Goal: Information Seeking & Learning: Learn about a topic

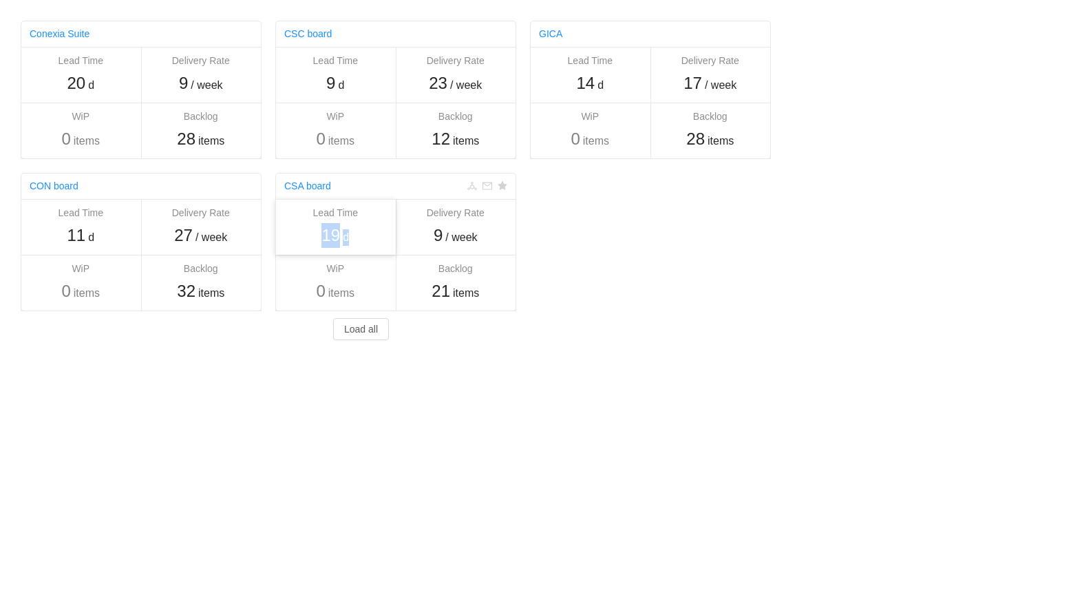
drag, startPoint x: 328, startPoint y: 240, endPoint x: 355, endPoint y: 242, distance: 27.7
click at [355, 242] on div "19 d" at bounding box center [335, 235] width 107 height 25
click at [318, 36] on link "CSC board" at bounding box center [307, 33] width 47 height 11
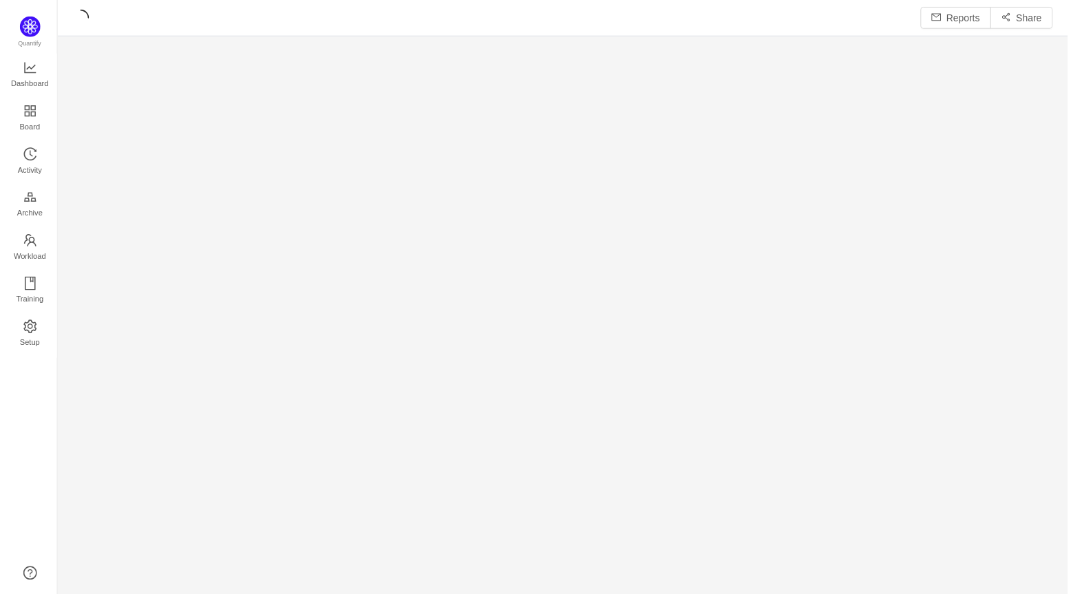
scroll to position [577, 985]
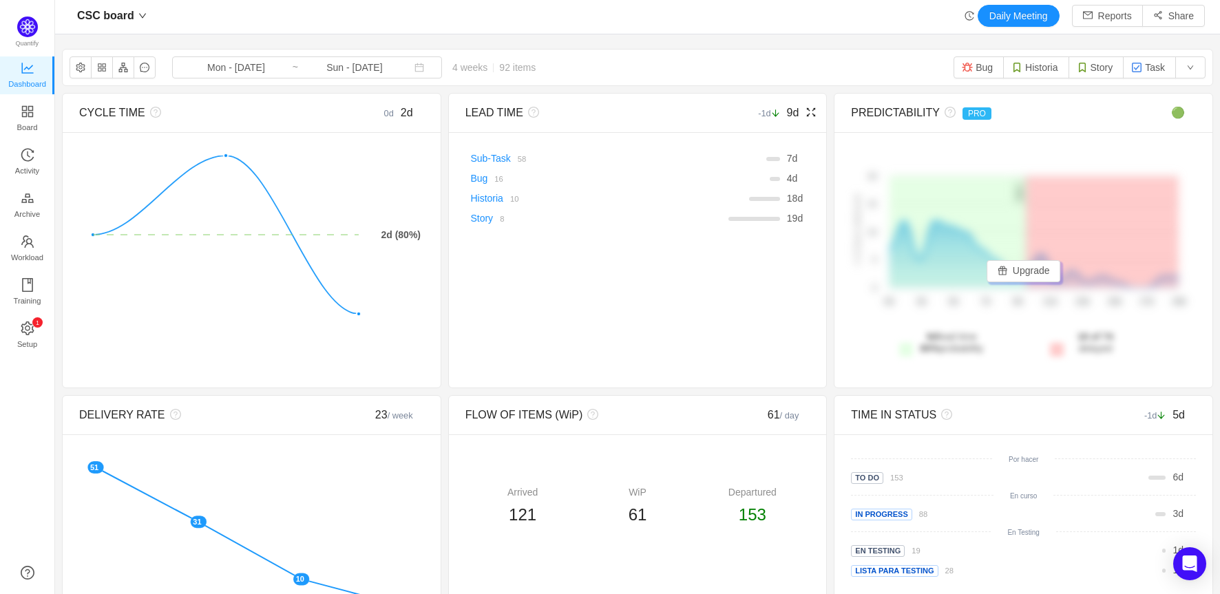
scroll to position [6, 0]
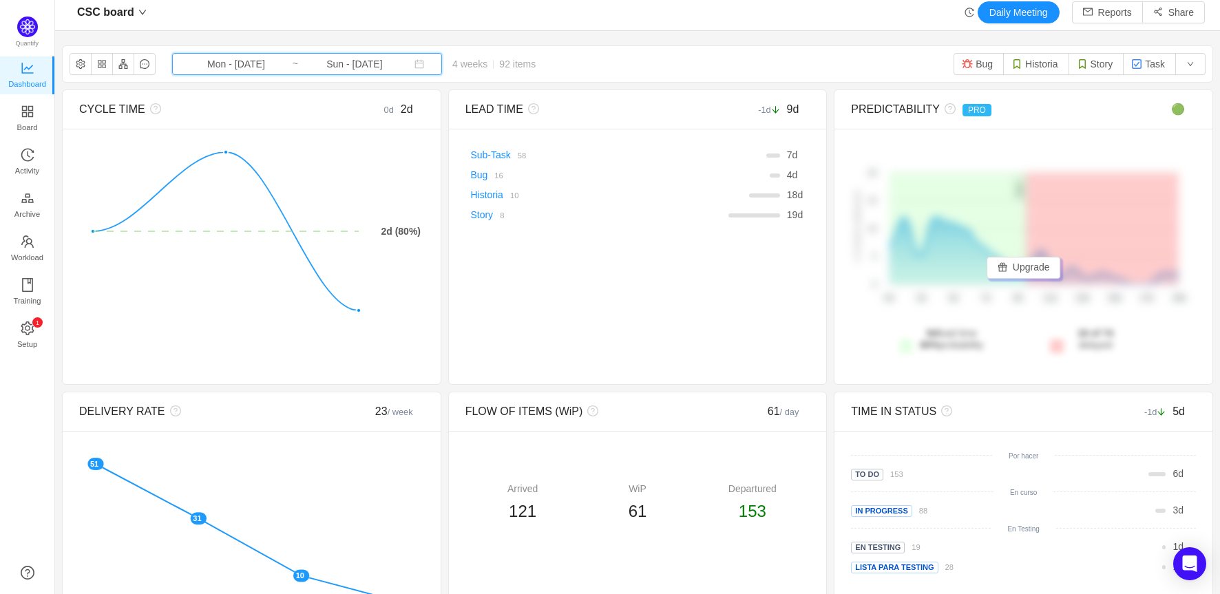
click at [280, 69] on span "Mon - Aug 11, 2025 ~ Sun - Sep 07, 2025" at bounding box center [307, 64] width 270 height 22
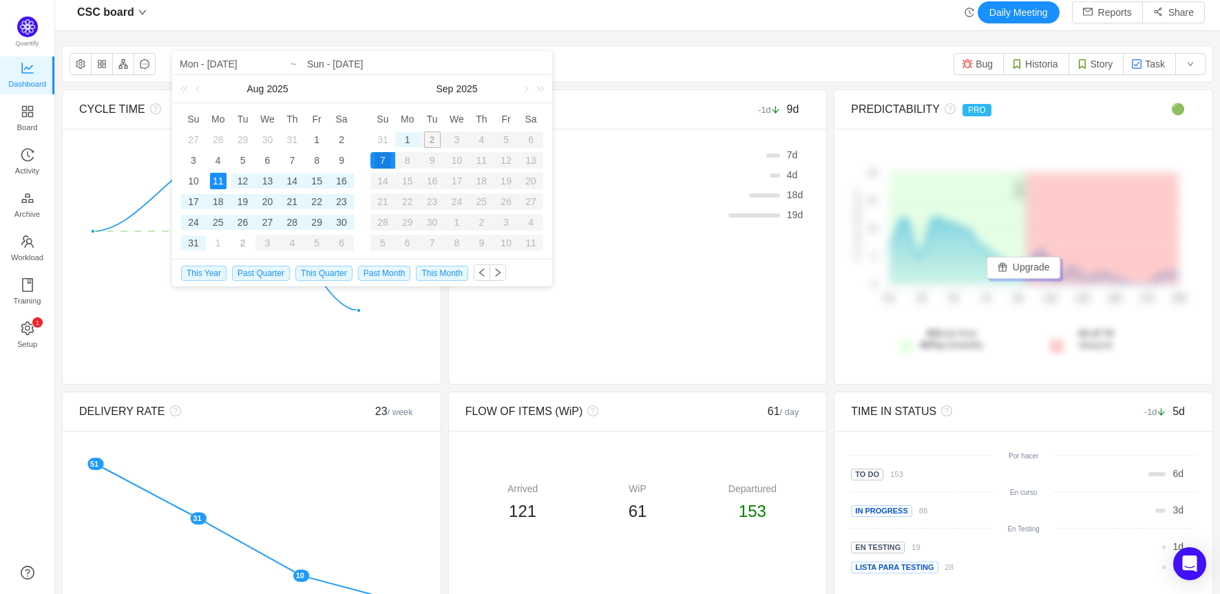
click at [615, 66] on div "CSC board Mon - Aug 11, 2025 ~ Sun - Sep 07, 2025 4 weeks 92 items Bug Historia…" at bounding box center [637, 64] width 1149 height 36
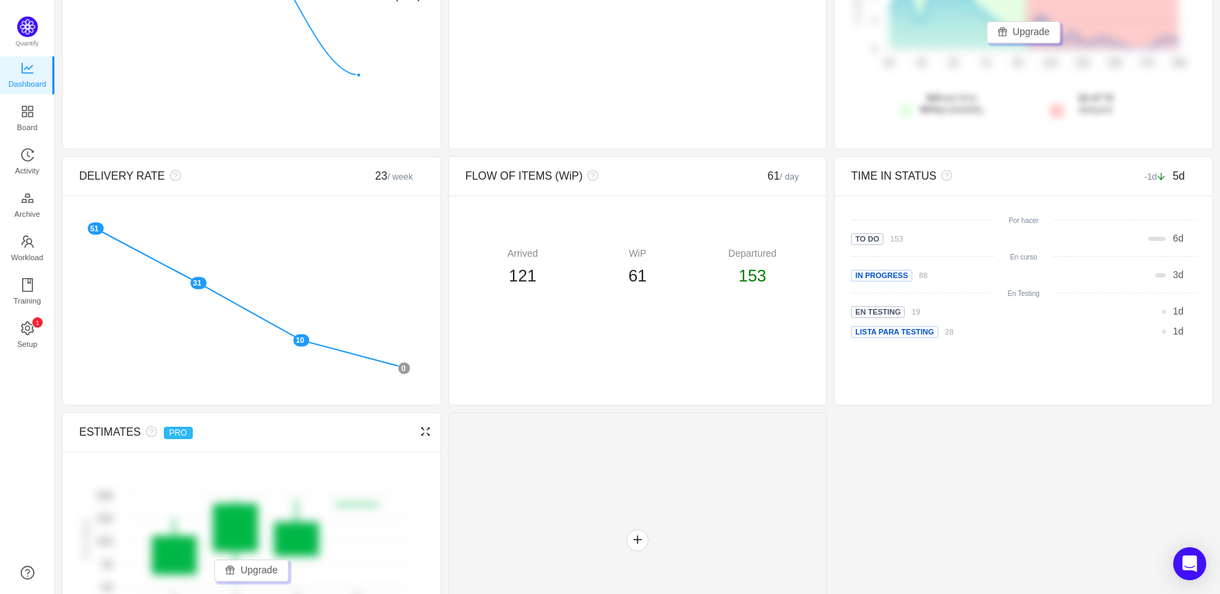
scroll to position [250, 0]
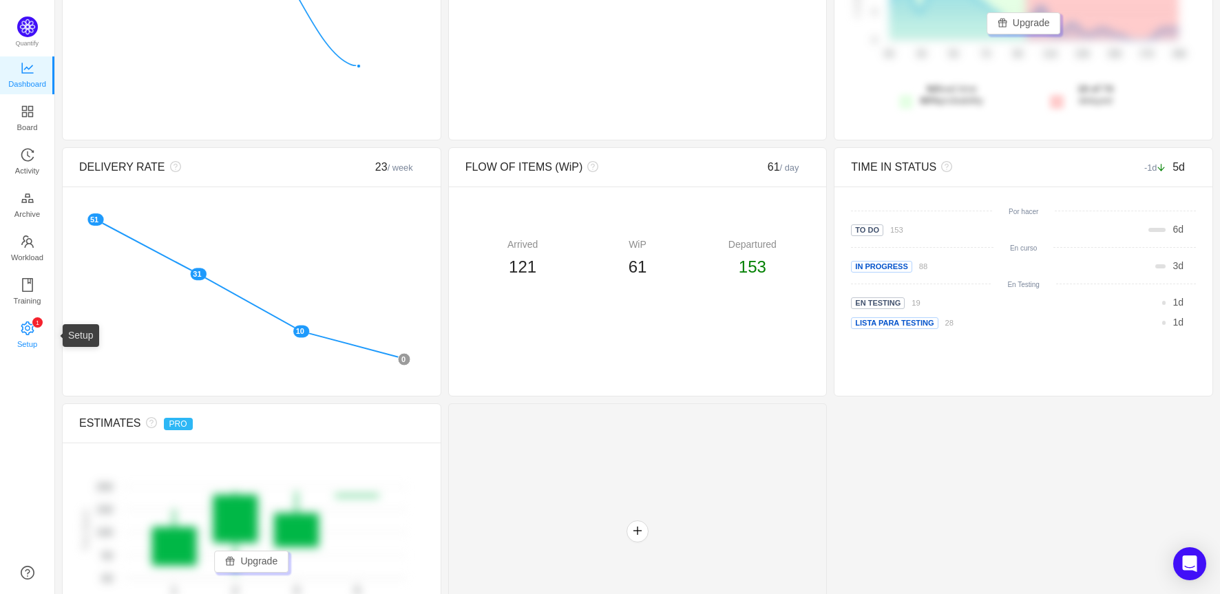
click at [32, 330] on span "Setup" at bounding box center [27, 344] width 20 height 28
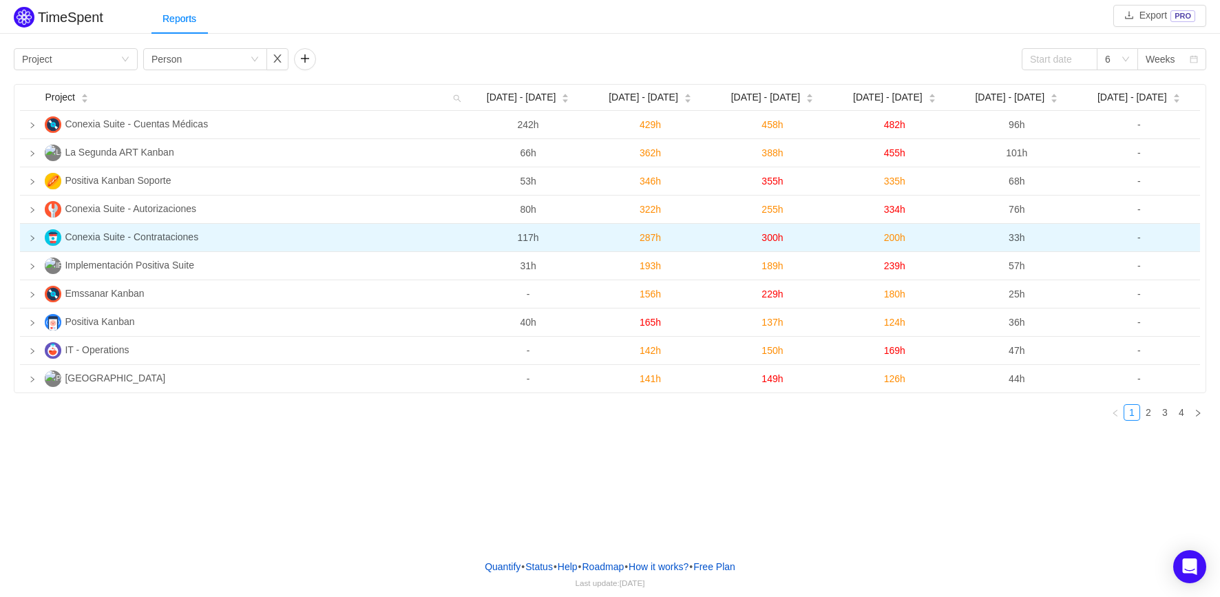
click at [902, 240] on span "200h" at bounding box center [894, 237] width 21 height 11
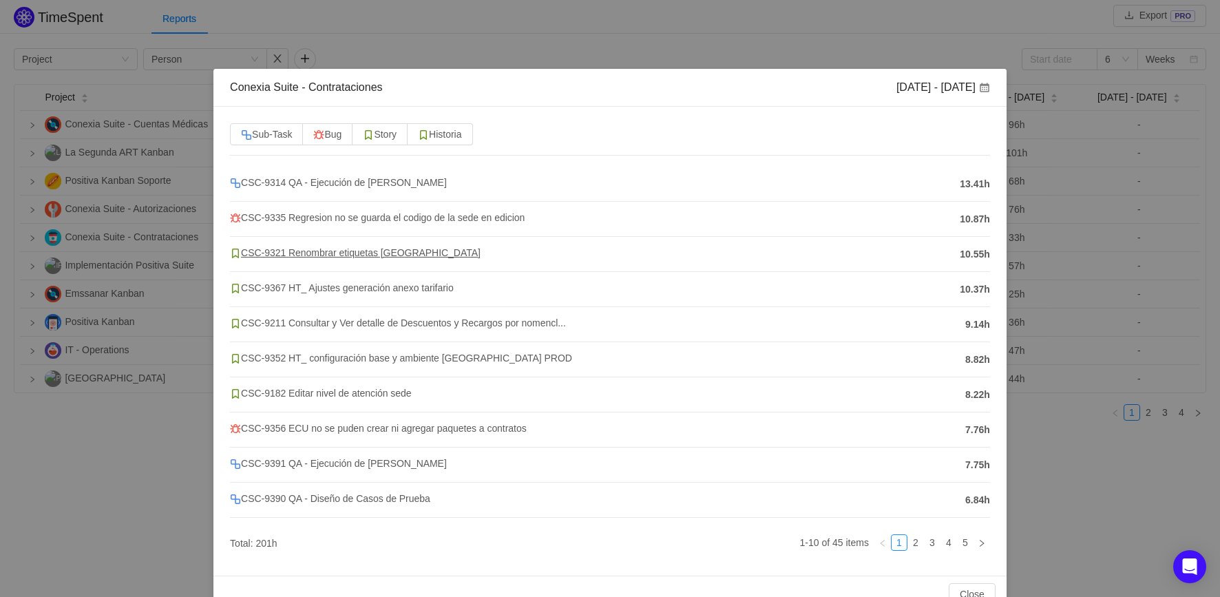
click at [353, 255] on span "CSC-9321 Renombrar etiquetas Ecuador" at bounding box center [355, 252] width 251 height 11
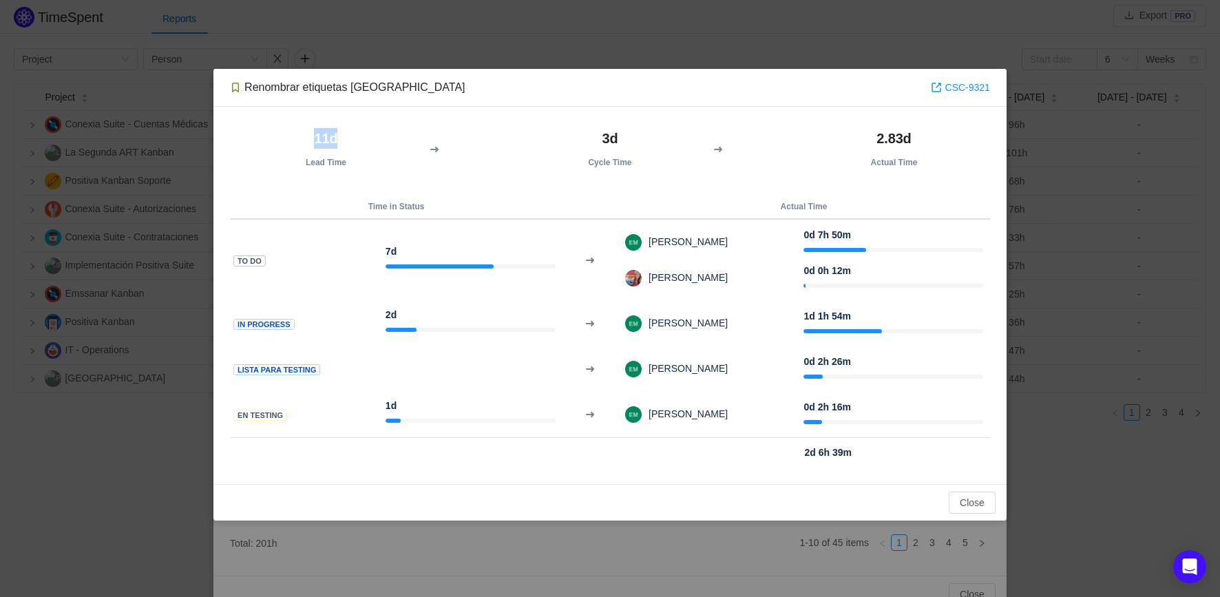
drag, startPoint x: 312, startPoint y: 140, endPoint x: 343, endPoint y: 145, distance: 31.5
click at [341, 145] on h2 "11d" at bounding box center [326, 138] width 178 height 21
click at [973, 502] on button "Close" at bounding box center [971, 502] width 47 height 22
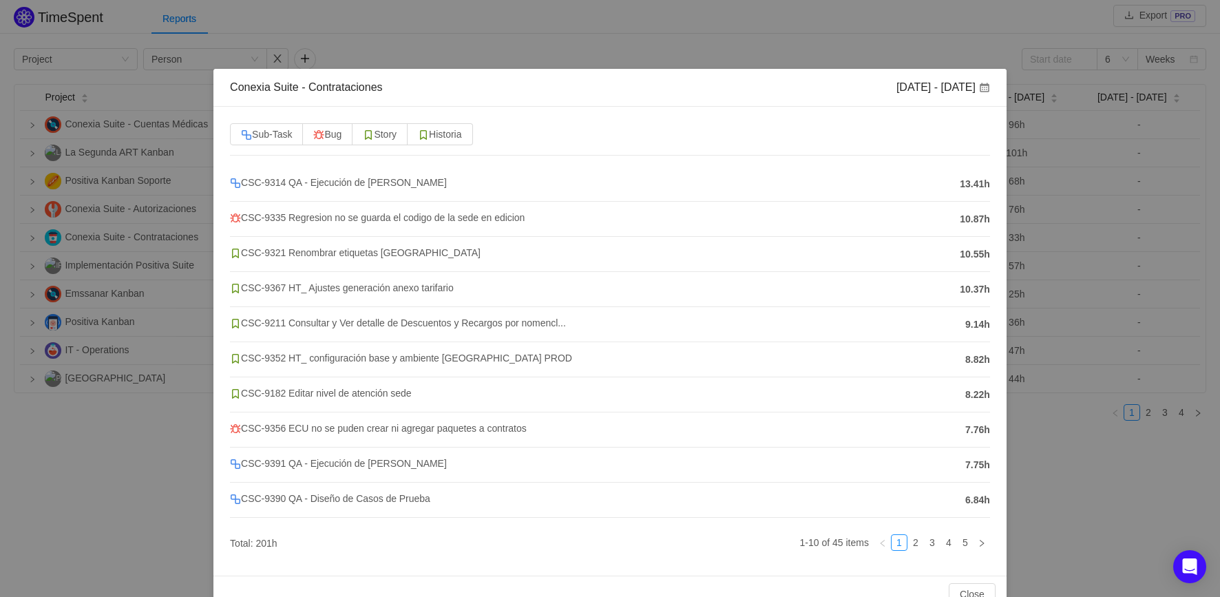
click at [748, 53] on div "Conexia Suite - Contrataciones Aug 18 - 24 Sub-Task Bug Story Historia CSC-9314…" at bounding box center [610, 298] width 1220 height 597
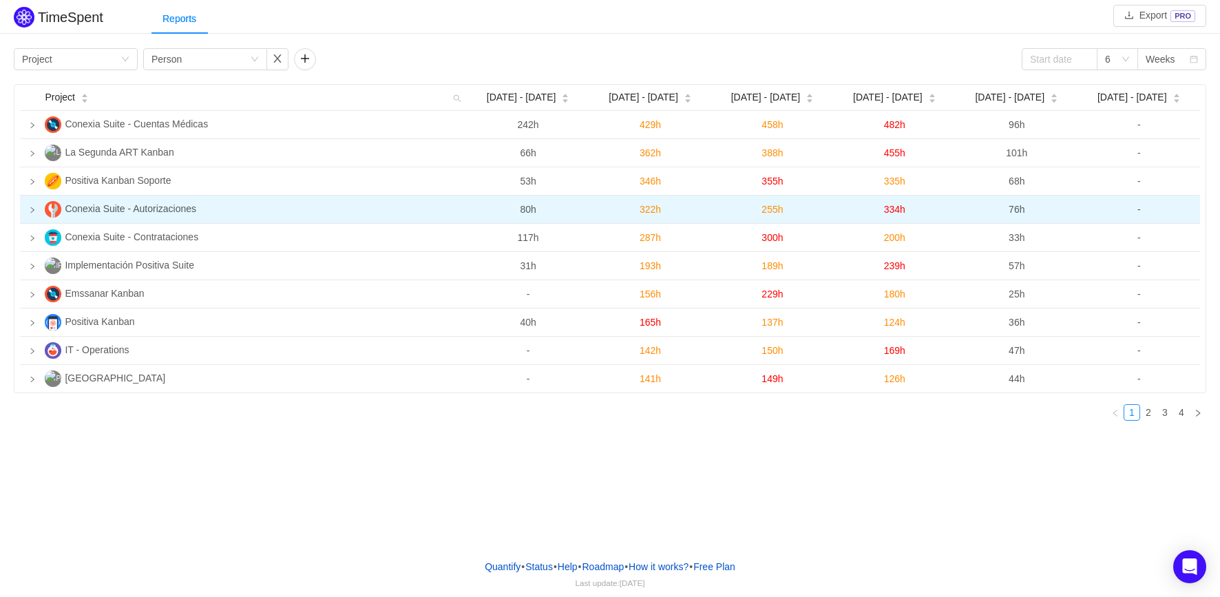
click at [32, 213] on icon "icon: right" at bounding box center [32, 209] width 7 height 7
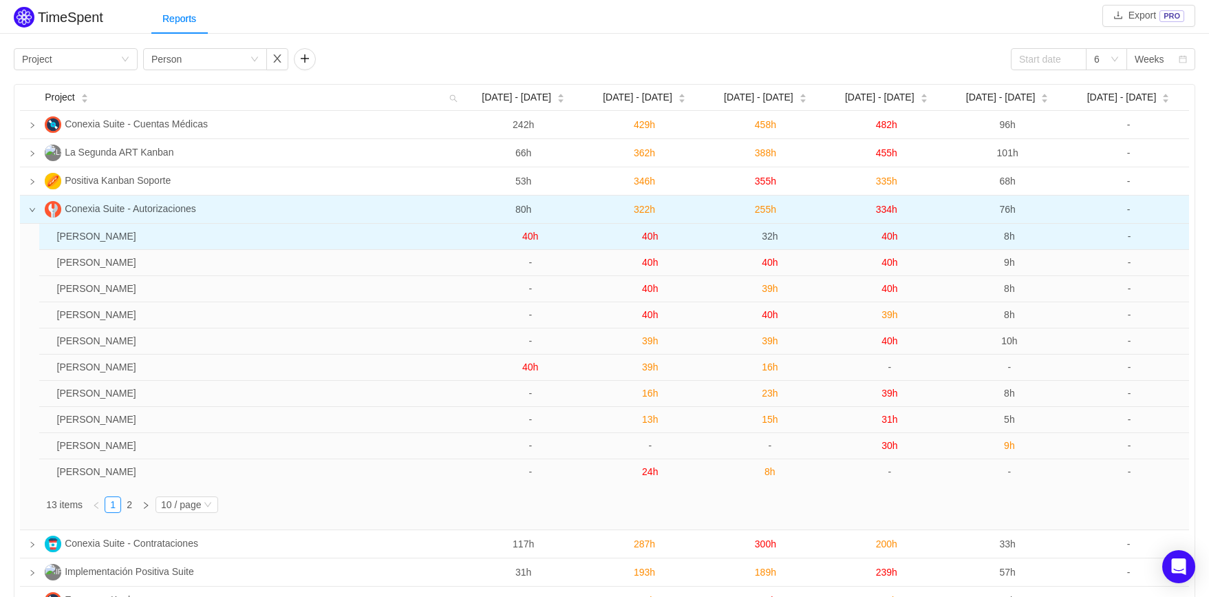
click at [886, 239] on span "40h" at bounding box center [890, 236] width 16 height 11
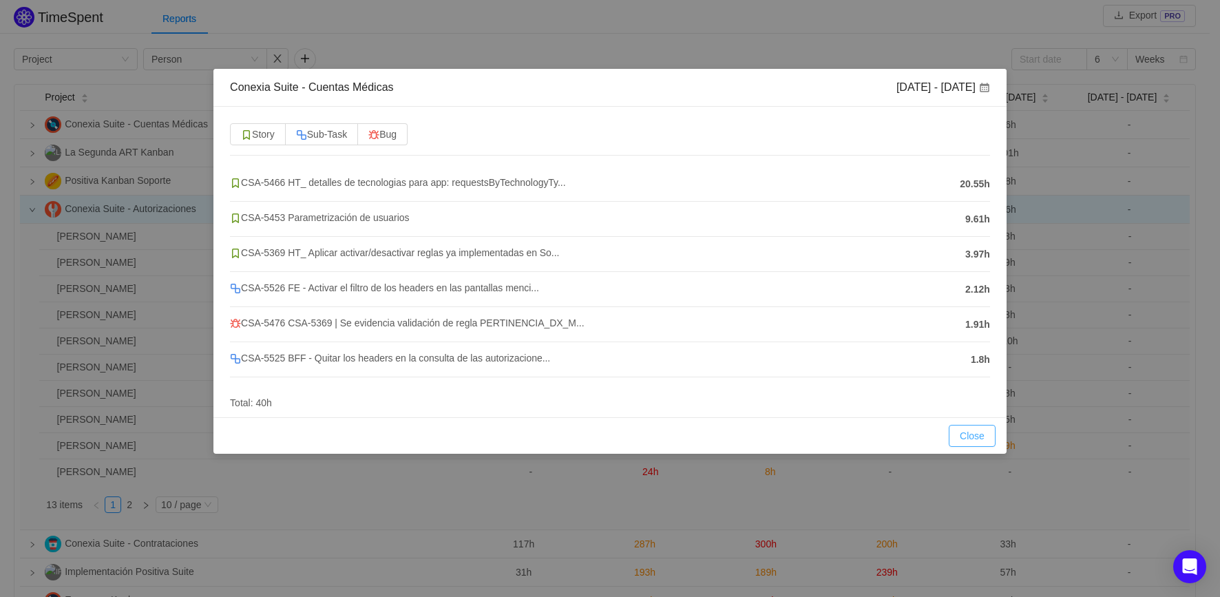
click at [968, 439] on button "Close" at bounding box center [971, 436] width 47 height 22
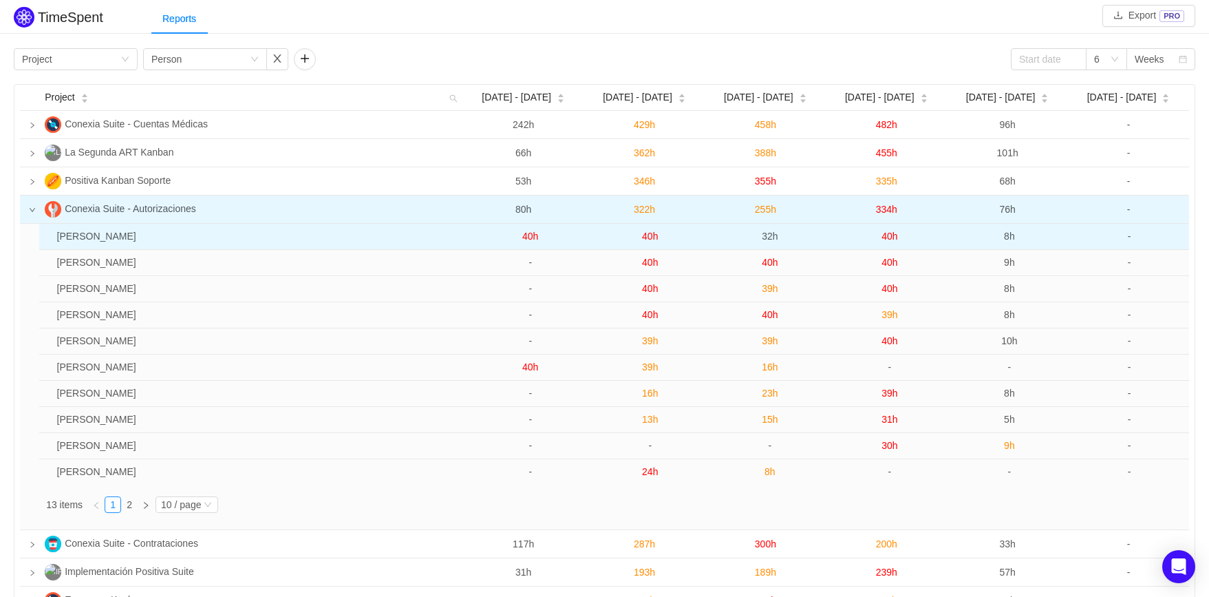
click at [889, 238] on span "40h" at bounding box center [890, 236] width 16 height 11
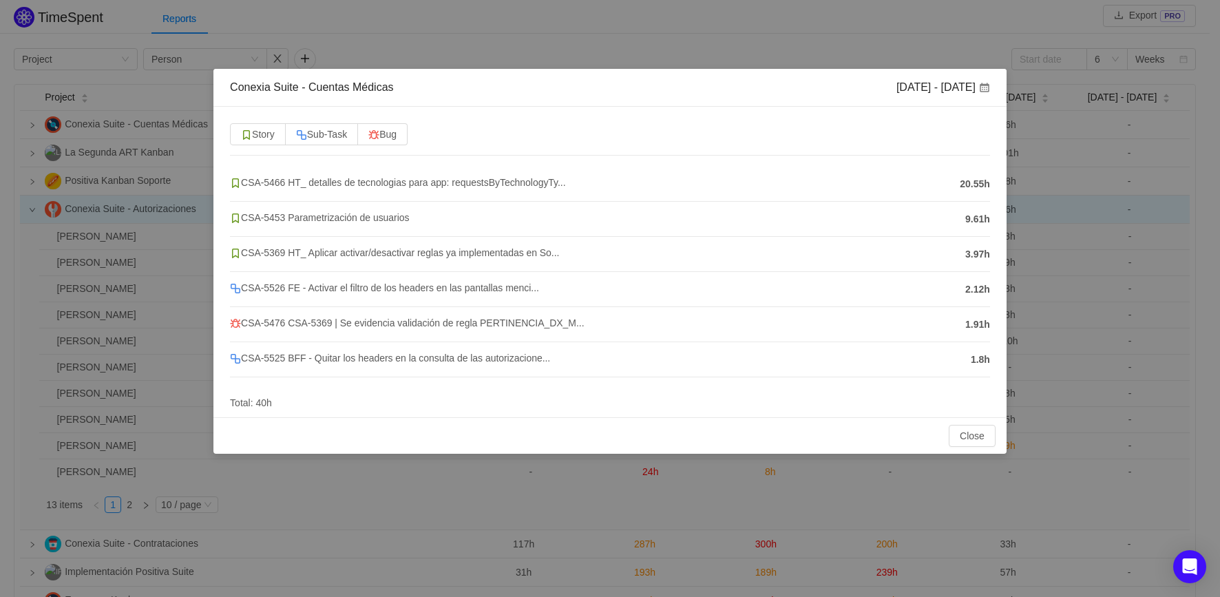
click at [972, 448] on div "Close OK" at bounding box center [609, 435] width 793 height 36
click at [970, 439] on button "Close" at bounding box center [971, 436] width 47 height 22
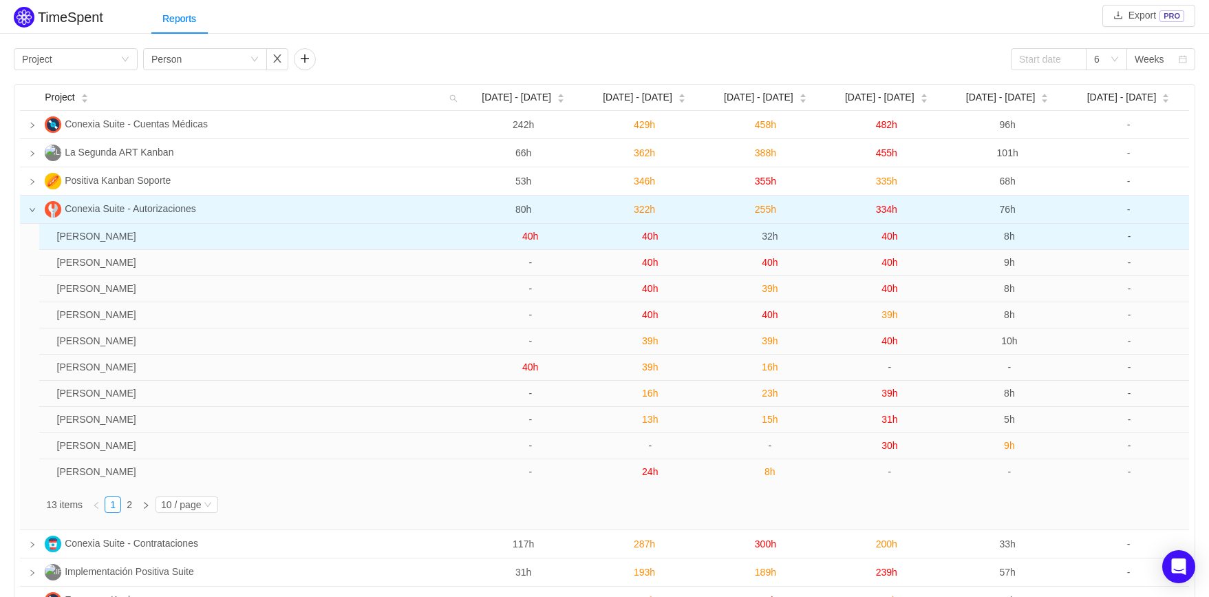
click at [894, 239] on span "40h" at bounding box center [890, 236] width 16 height 11
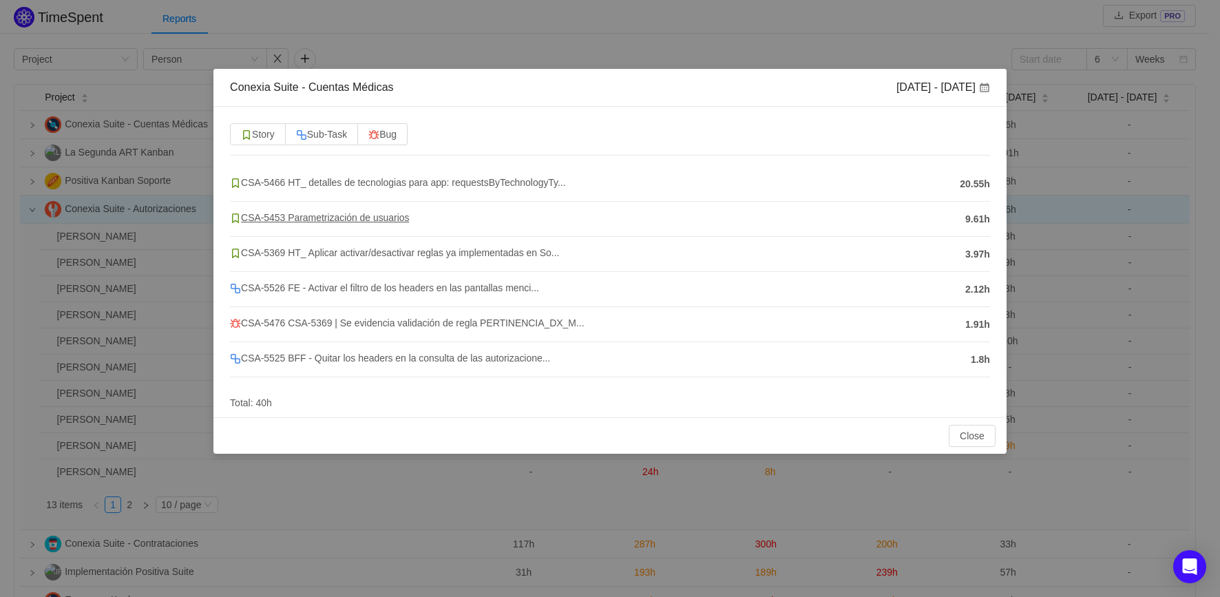
click at [315, 217] on span "CSA-5453 Parametrización de usuarios" at bounding box center [319, 217] width 179 height 11
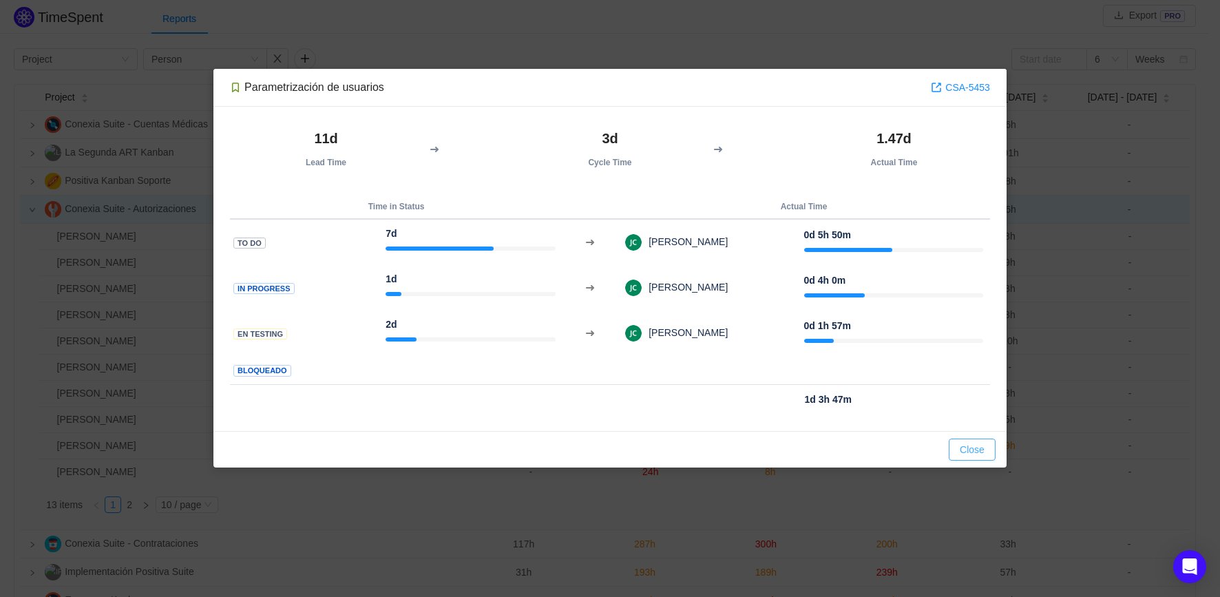
click at [979, 445] on button "Close" at bounding box center [971, 449] width 47 height 22
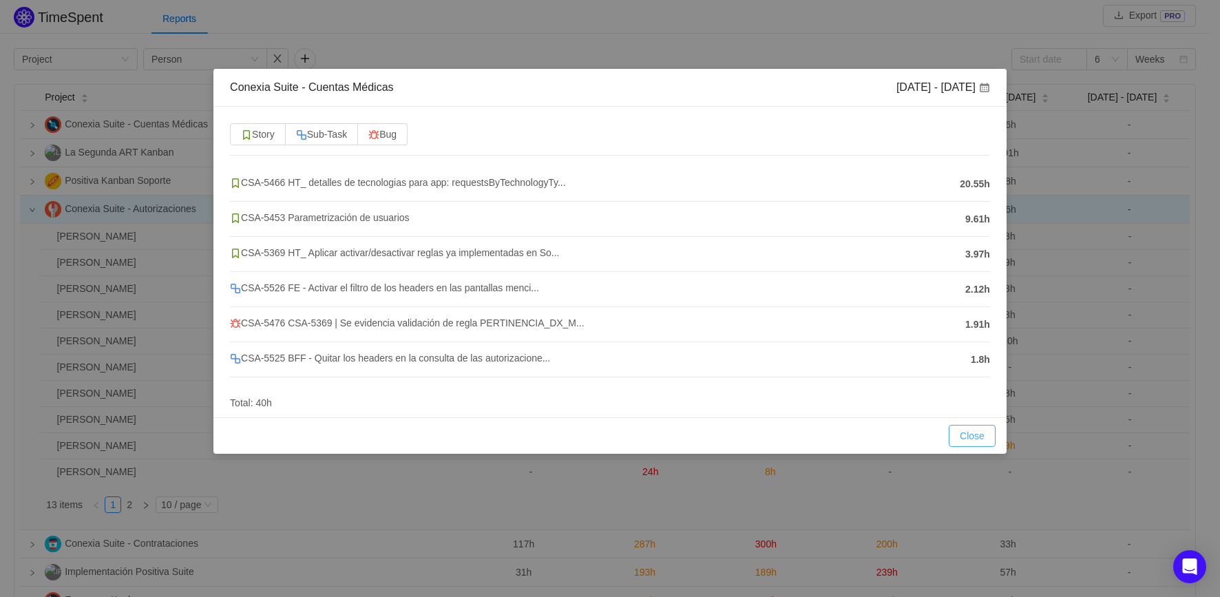
click at [975, 433] on button "Close" at bounding box center [971, 436] width 47 height 22
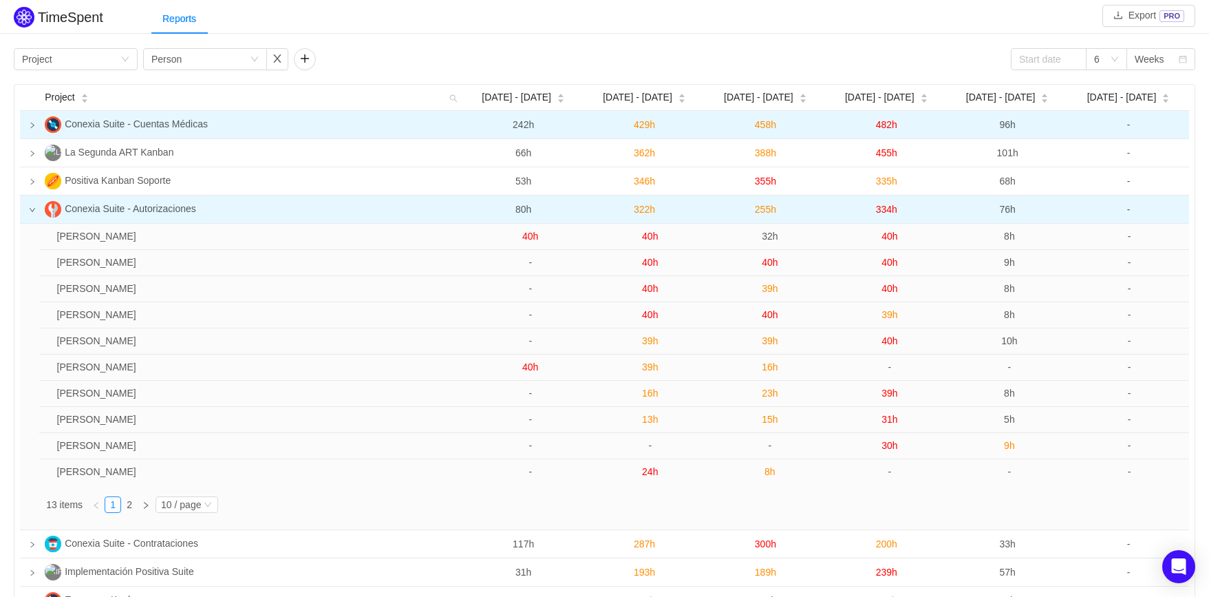
click at [35, 128] on icon "icon: right" at bounding box center [32, 125] width 7 height 7
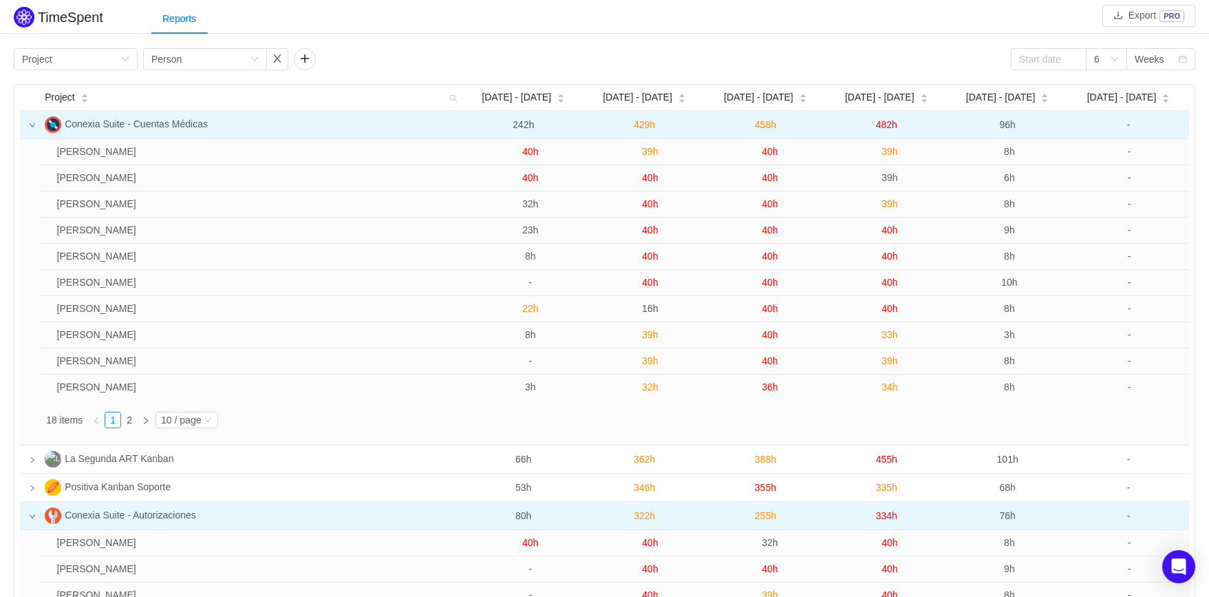
click at [888, 125] on span "482h" at bounding box center [886, 124] width 21 height 11
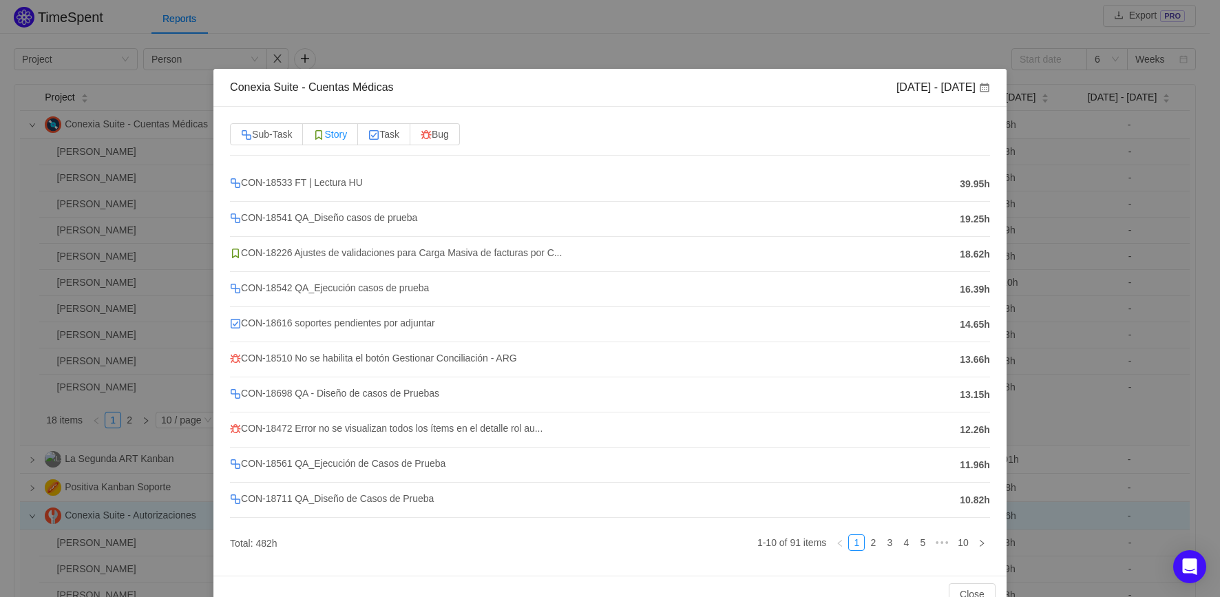
click at [347, 135] on span "Story" at bounding box center [330, 134] width 34 height 11
click at [313, 138] on input "Story" at bounding box center [313, 138] width 0 height 0
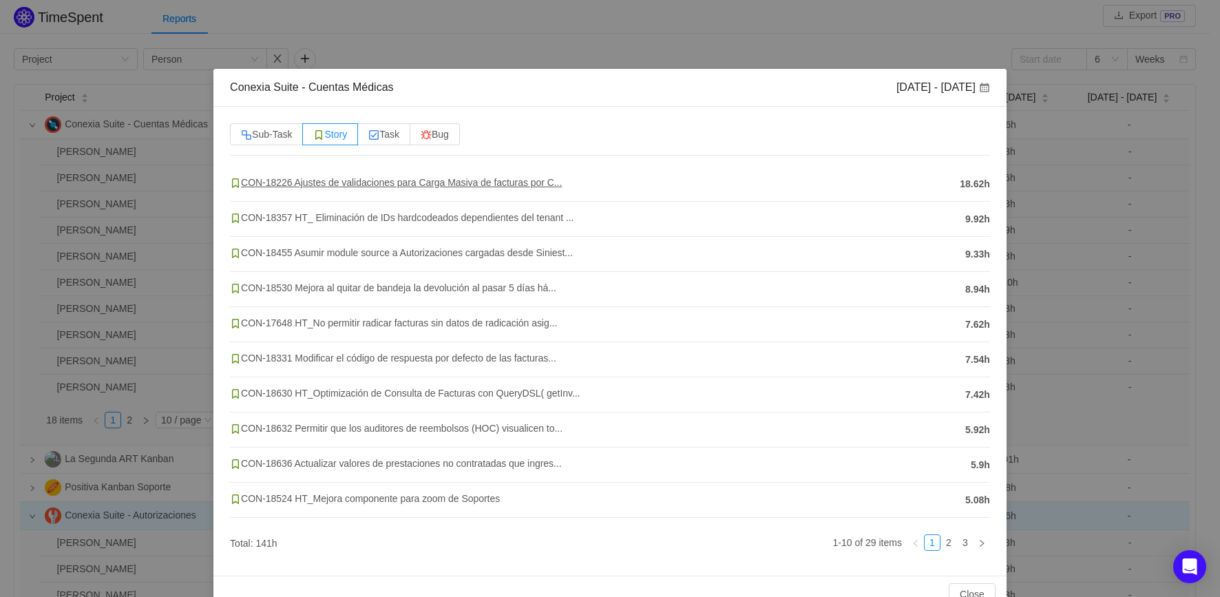
click at [363, 182] on span "CON-18226 Ajustes de validaciones para Carga Masiva de facturas por C..." at bounding box center [396, 182] width 332 height 11
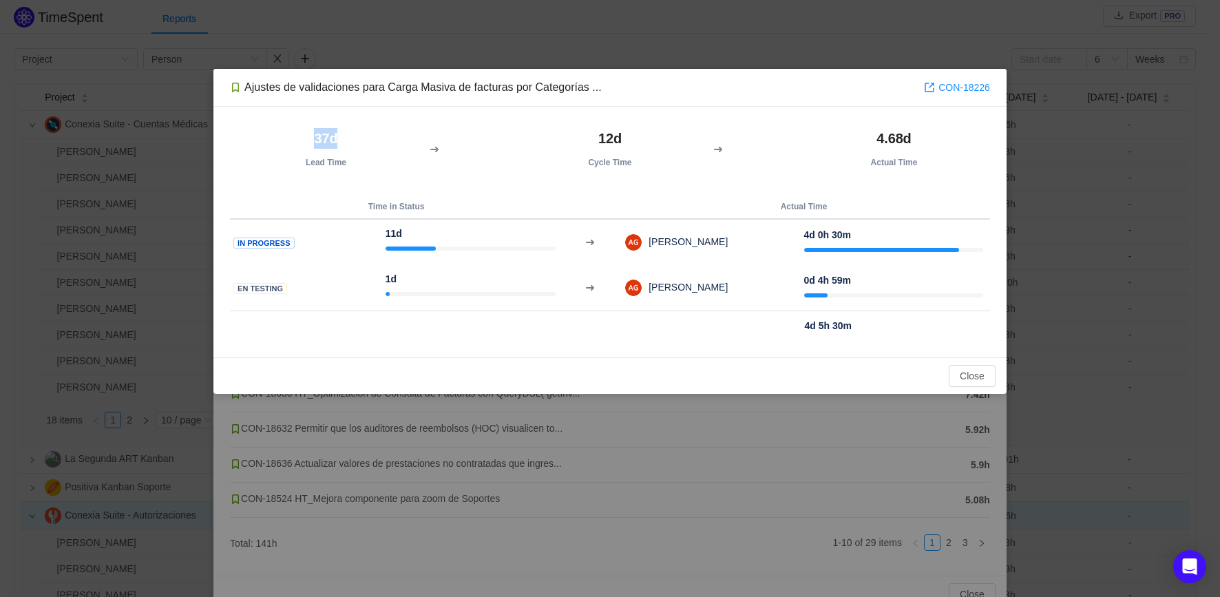
drag, startPoint x: 315, startPoint y: 141, endPoint x: 345, endPoint y: 140, distance: 30.3
click at [345, 140] on h2 "37d" at bounding box center [326, 138] width 178 height 21
click at [966, 372] on button "Close" at bounding box center [971, 376] width 47 height 22
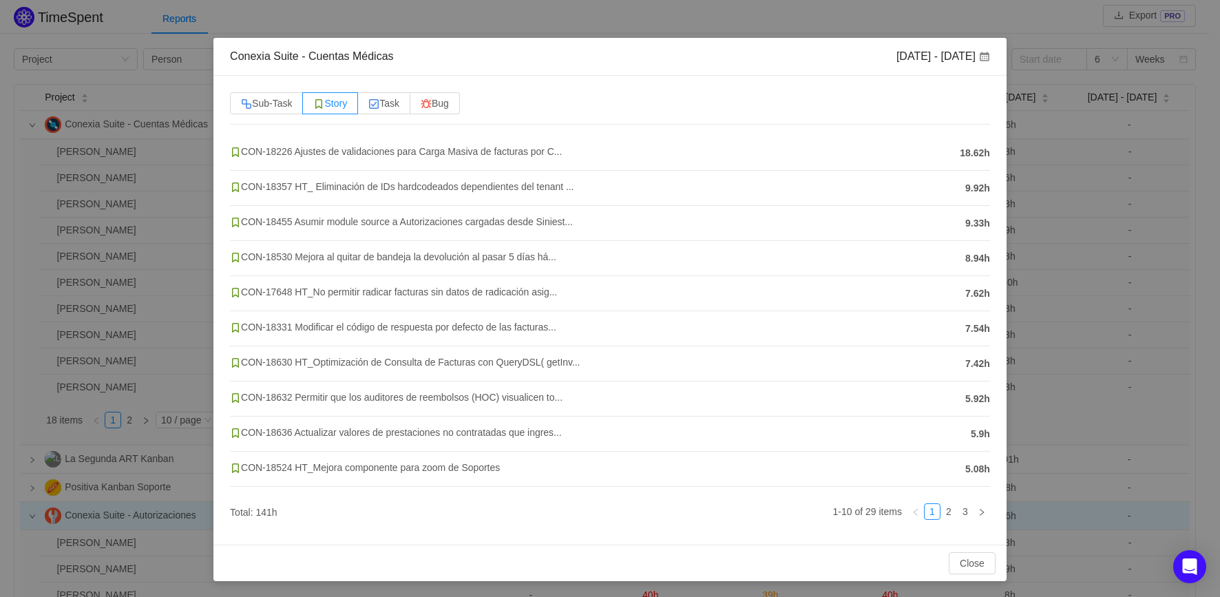
scroll to position [32, 0]
click at [941, 512] on link "2" at bounding box center [948, 510] width 15 height 15
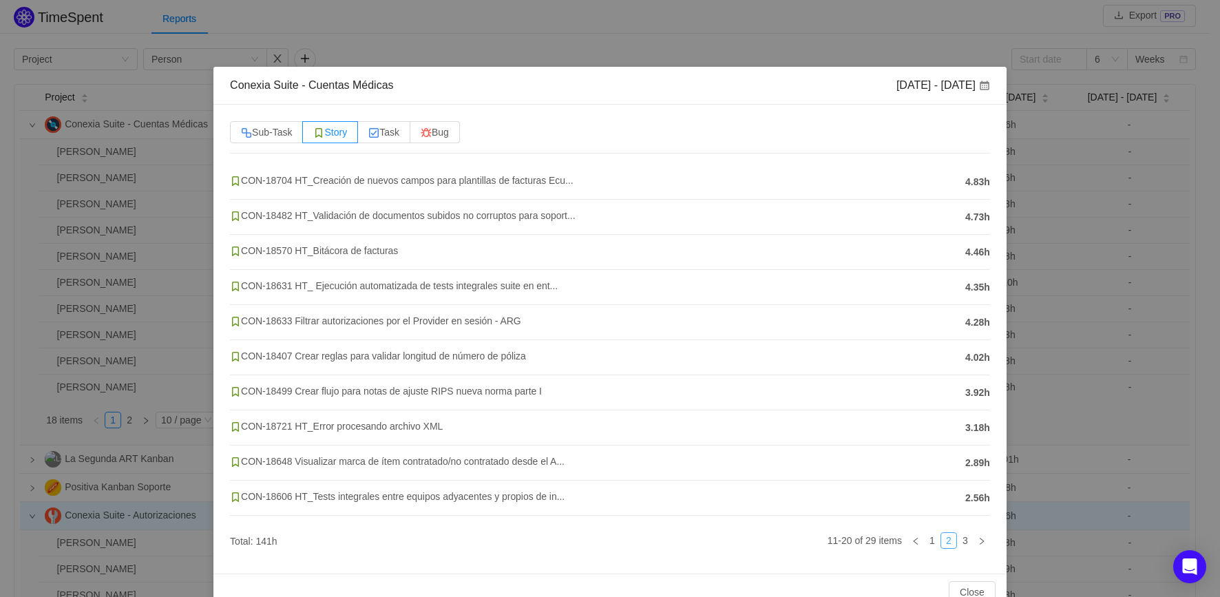
scroll to position [0, 0]
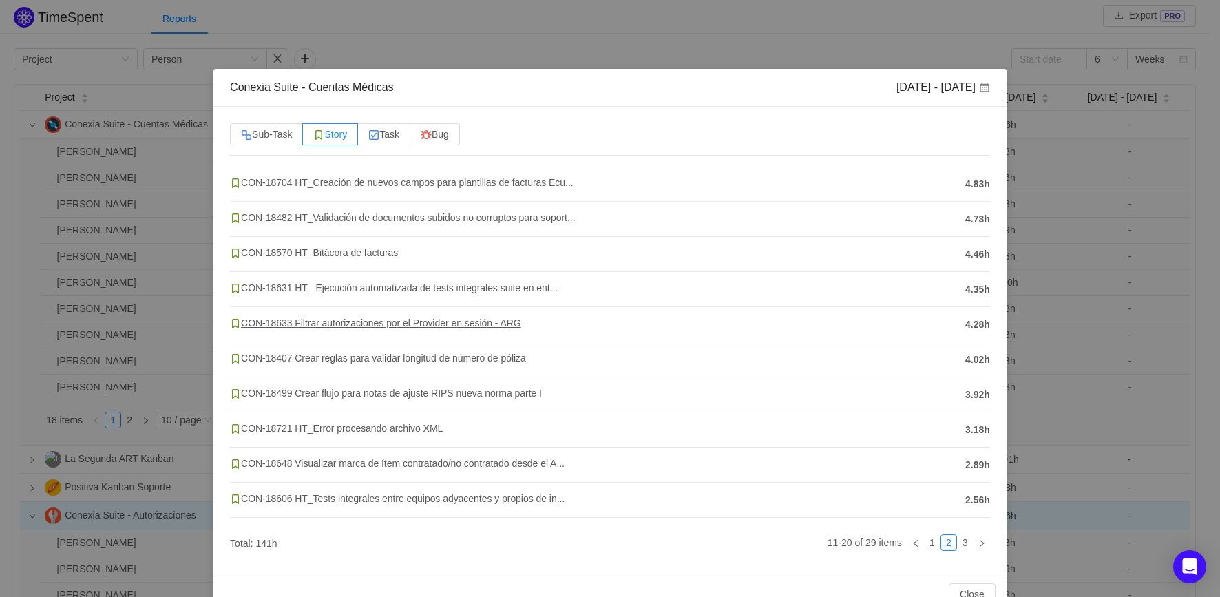
click at [469, 323] on span "CON-18633 Filtrar autorizaciones por el Provider en sesión - ARG" at bounding box center [375, 322] width 291 height 11
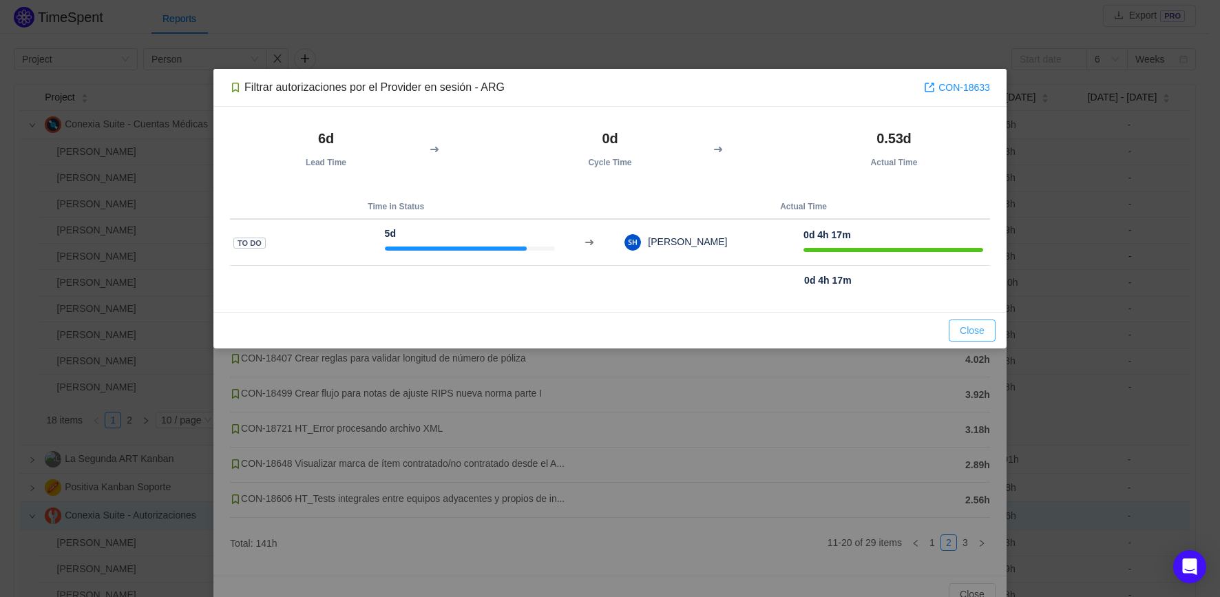
click at [961, 328] on button "Close" at bounding box center [971, 330] width 47 height 22
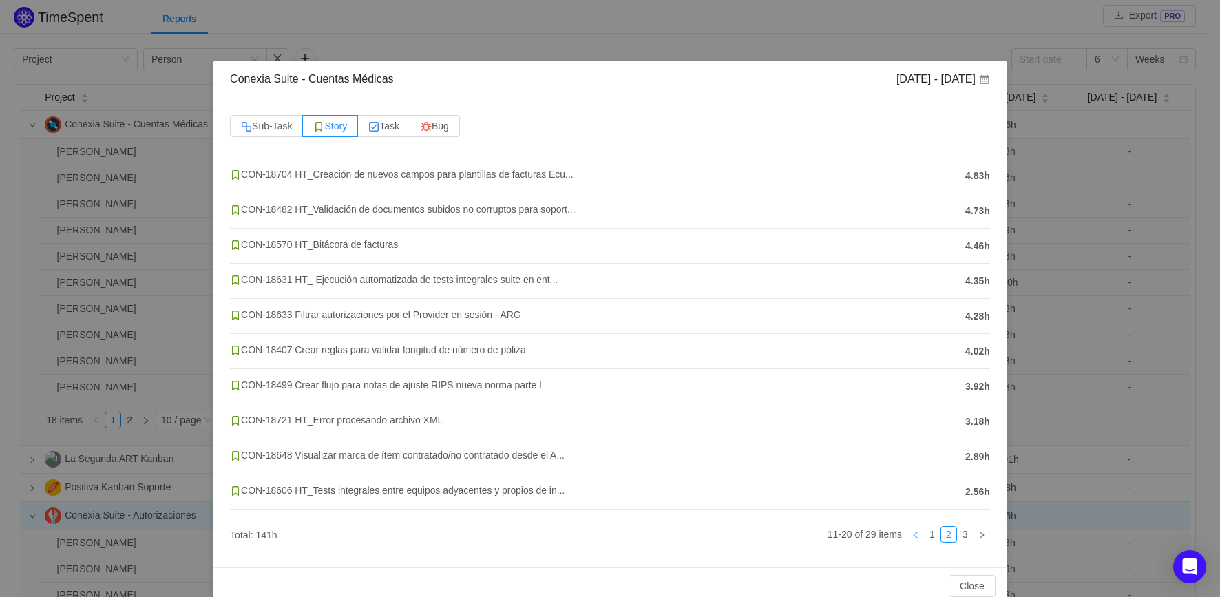
scroll to position [17, 0]
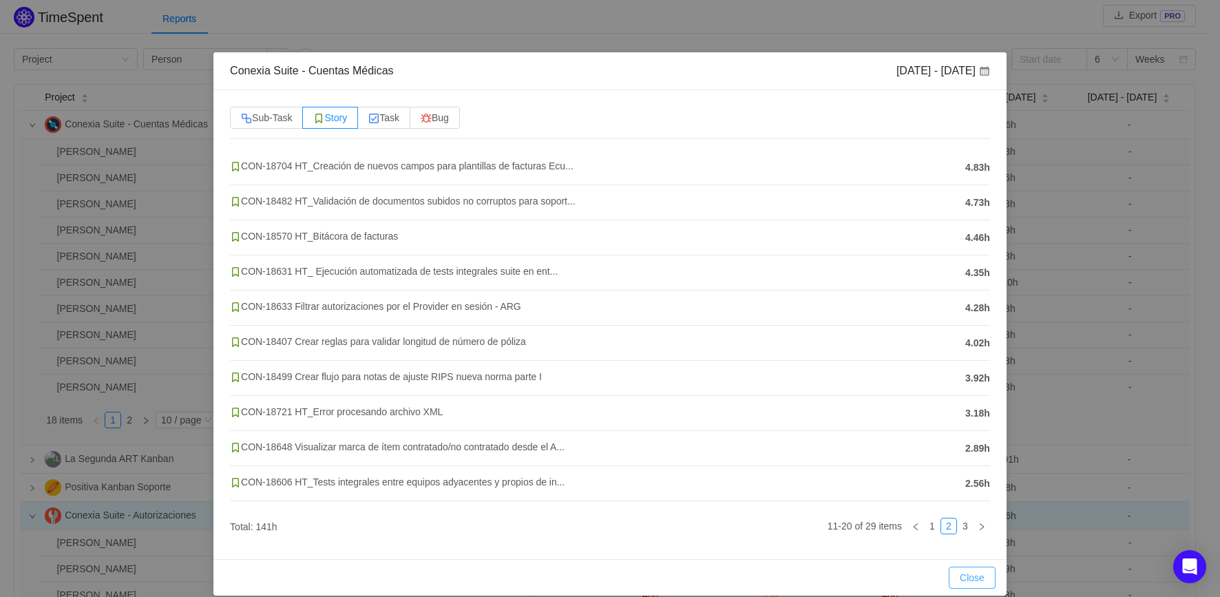
click at [961, 578] on button "Close" at bounding box center [971, 577] width 47 height 22
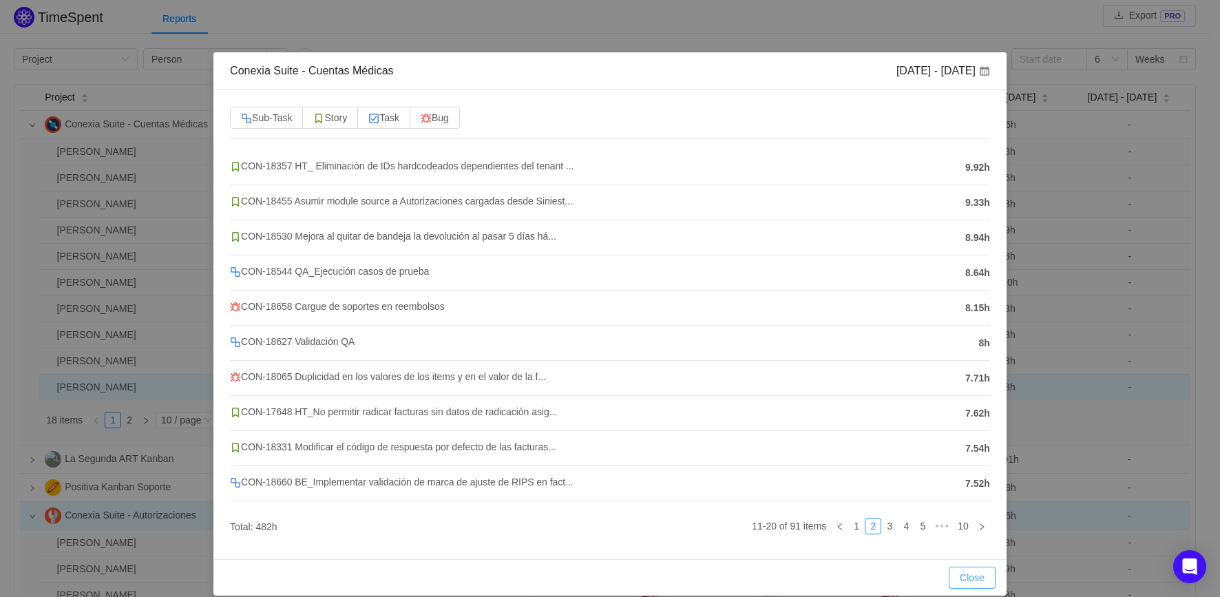
scroll to position [0, 0]
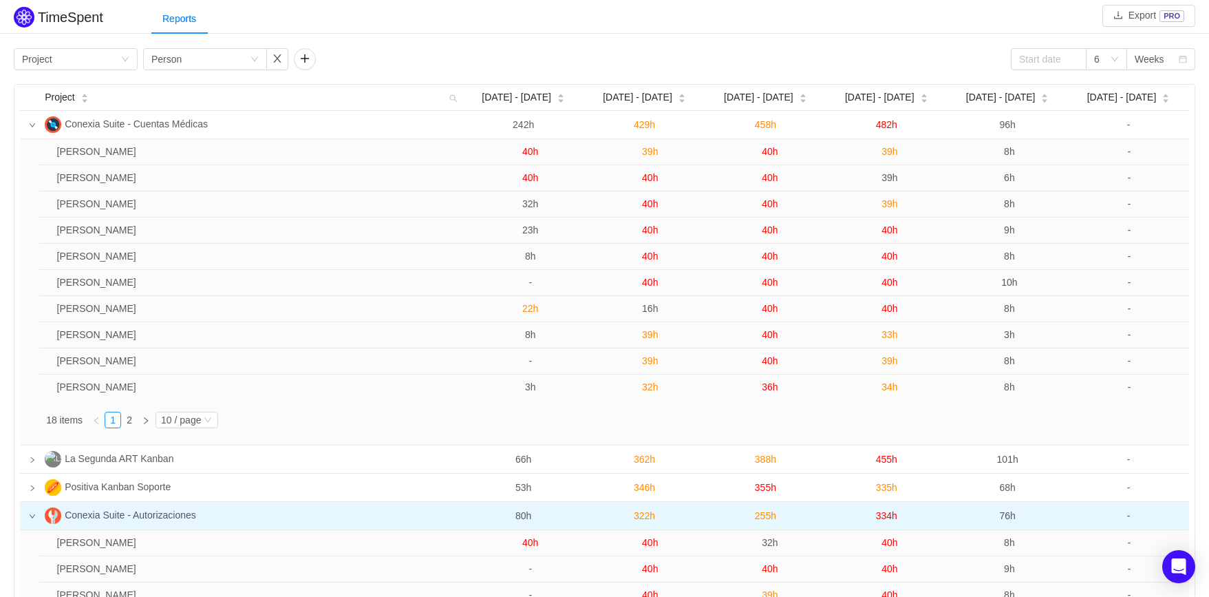
click at [33, 128] on icon "icon: down" at bounding box center [32, 125] width 7 height 7
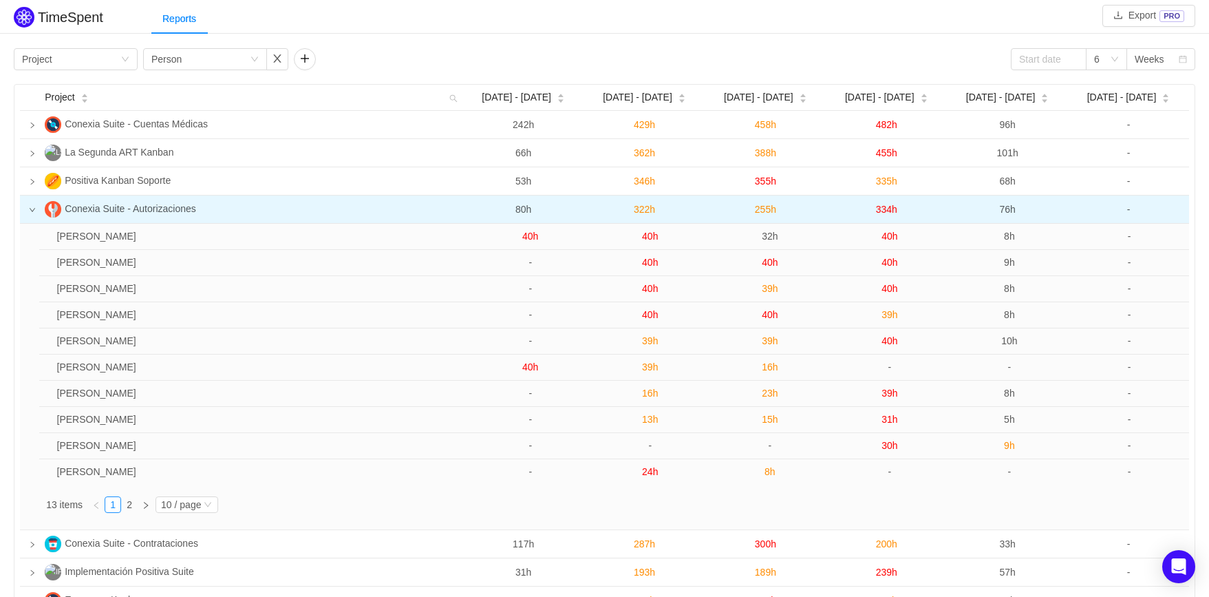
click at [34, 213] on icon "icon: down" at bounding box center [32, 209] width 7 height 7
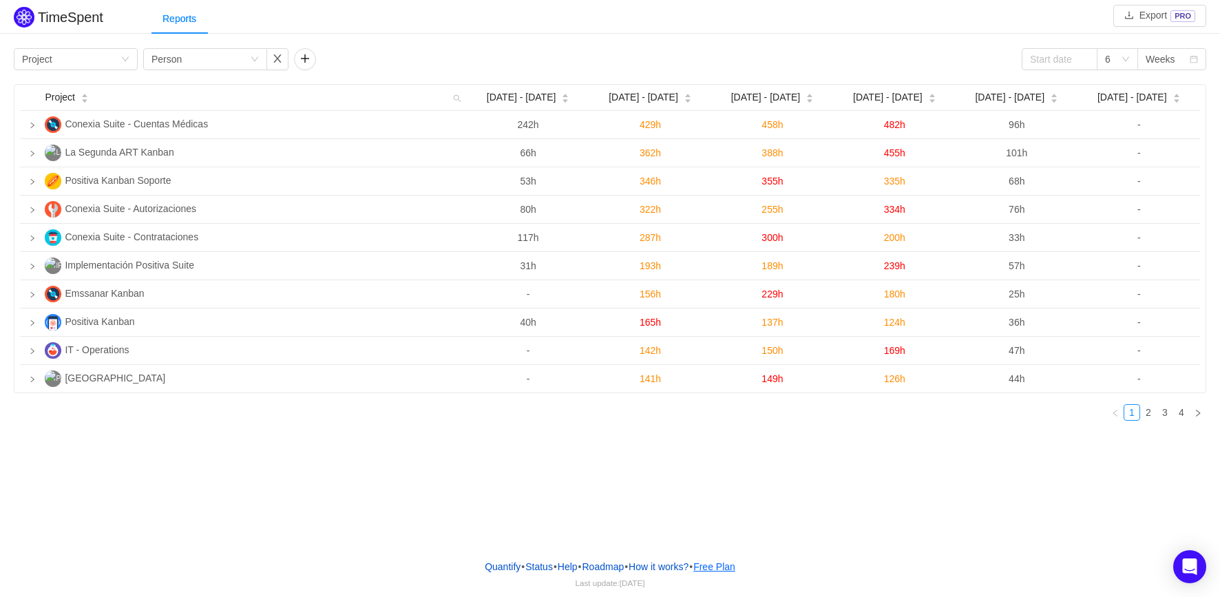
click at [731, 571] on button "Free Plan" at bounding box center [713, 566] width 43 height 21
